Goal: Navigation & Orientation: Understand site structure

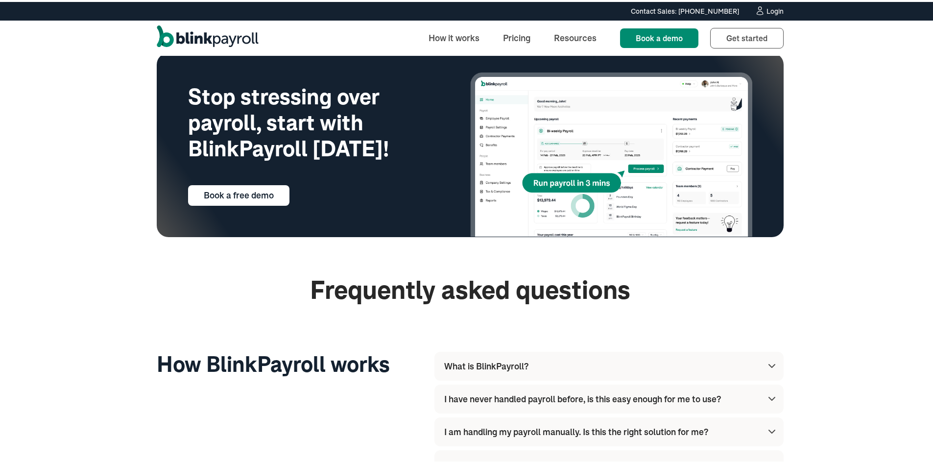
scroll to position [2252, 0]
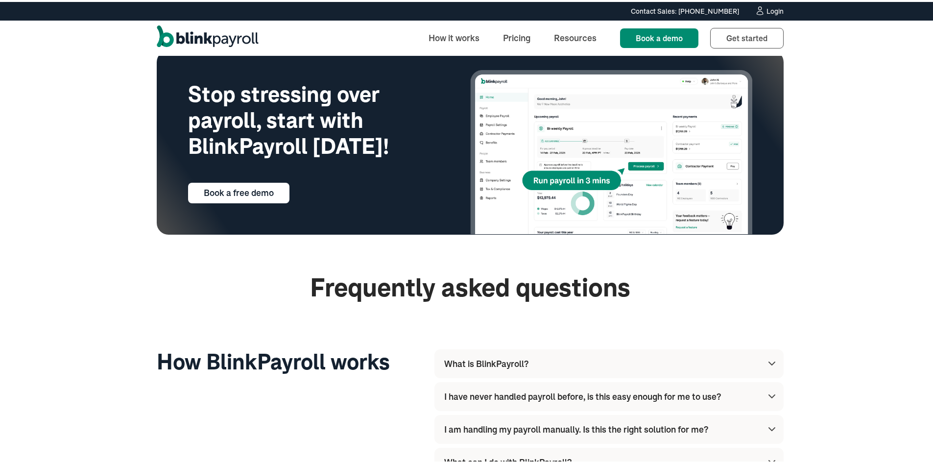
click at [734, 139] on img at bounding box center [611, 150] width 282 height 164
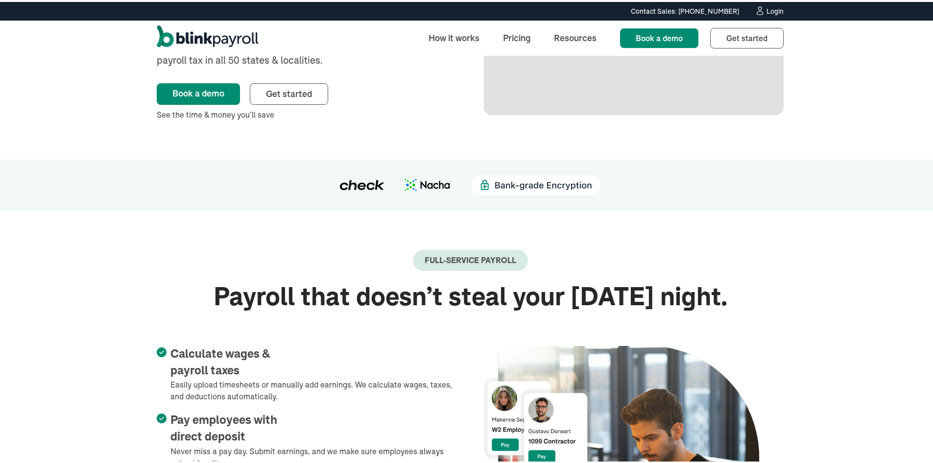
scroll to position [0, 0]
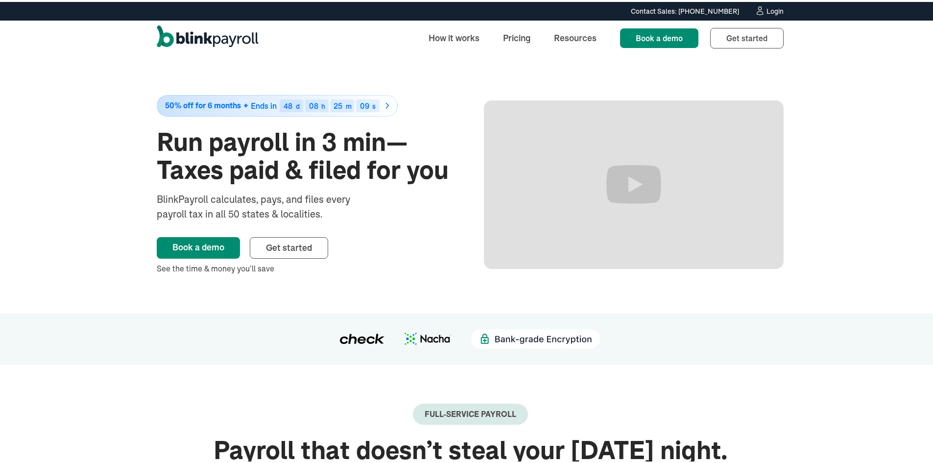
click at [190, 33] on img "home" at bounding box center [208, 36] width 102 height 25
click at [575, 28] on link "Resources" at bounding box center [575, 35] width 58 height 21
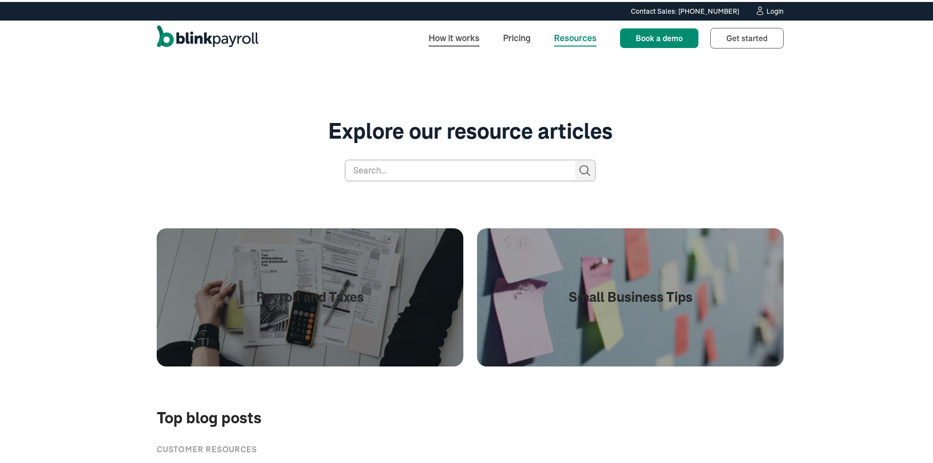
click at [453, 36] on link "How it works" at bounding box center [454, 35] width 67 height 21
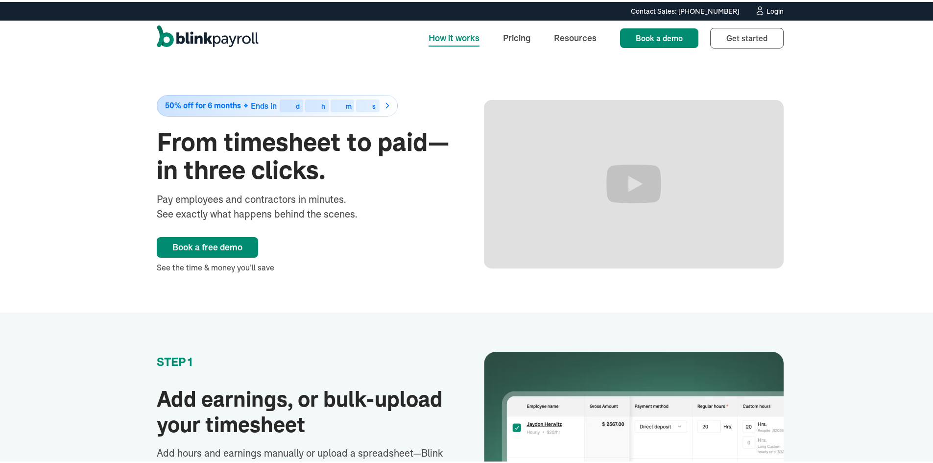
click at [173, 39] on img "home" at bounding box center [208, 36] width 102 height 25
